Goal: Task Accomplishment & Management: Manage account settings

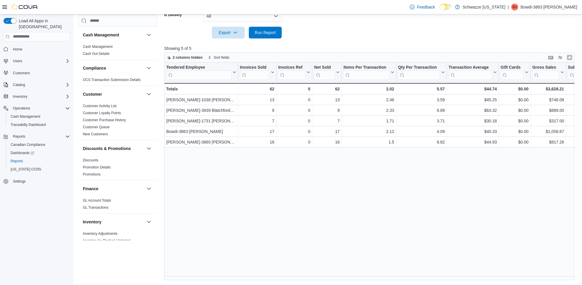
scroll to position [353, 0]
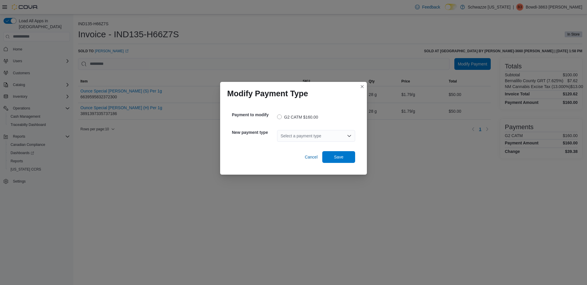
click at [325, 135] on div "Select a payment type" at bounding box center [316, 136] width 78 height 12
click at [317, 144] on span "Cash" at bounding box center [320, 146] width 64 height 6
click at [337, 159] on span "Save" at bounding box center [338, 157] width 9 height 6
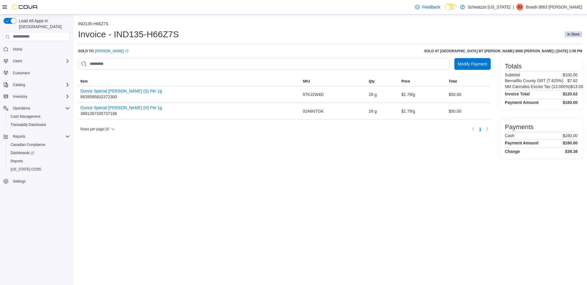
click at [355, 164] on div "IND135-H66Z7S Invoice - IND135-H66Z7S In Store Sold to BRYAN PEARCE (opens in a…" at bounding box center [330, 149] width 514 height 271
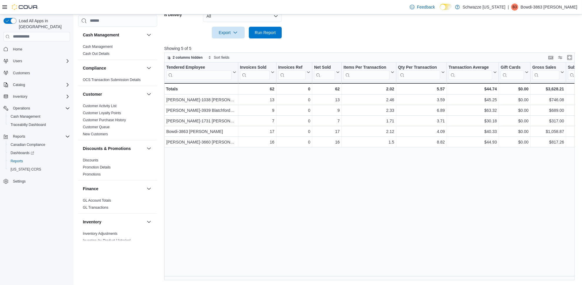
scroll to position [353, 0]
